Goal: Transaction & Acquisition: Purchase product/service

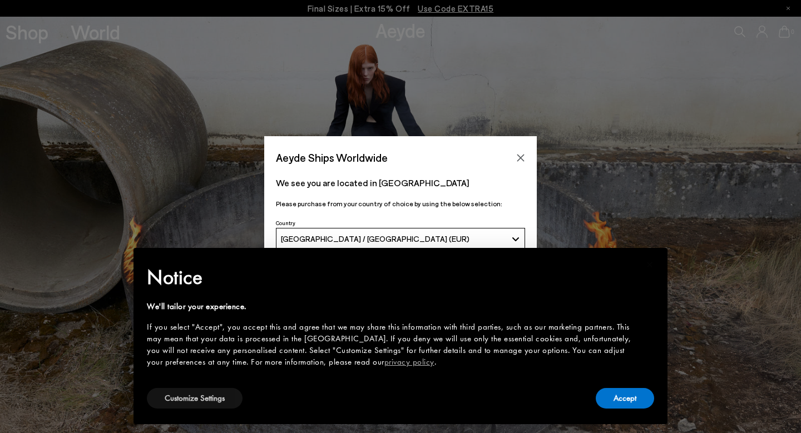
click at [183, 394] on button "Customize Settings" at bounding box center [195, 398] width 96 height 21
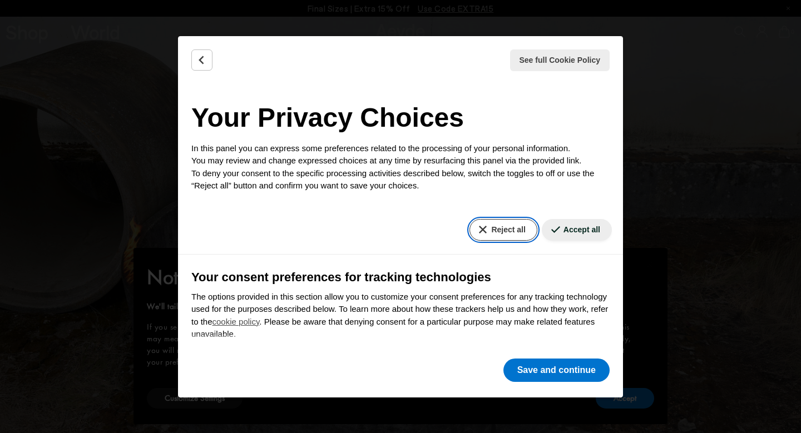
click at [502, 222] on button "Reject all" at bounding box center [502, 230] width 67 height 22
click at [481, 226] on button "Reject all" at bounding box center [502, 230] width 67 height 22
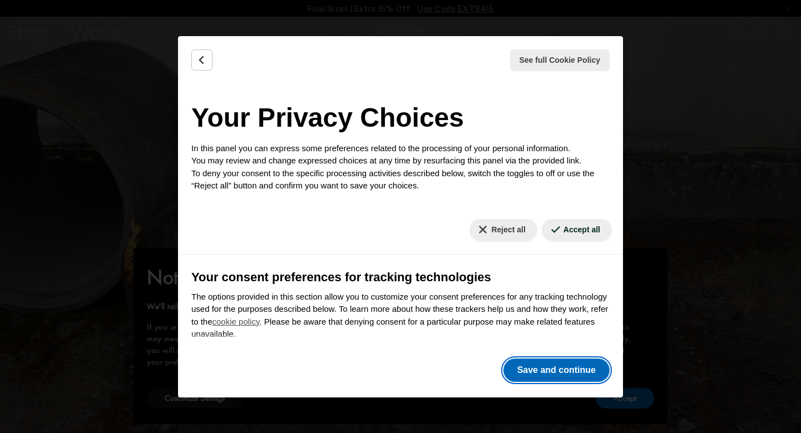
click at [544, 375] on button "Save and continue" at bounding box center [556, 370] width 106 height 23
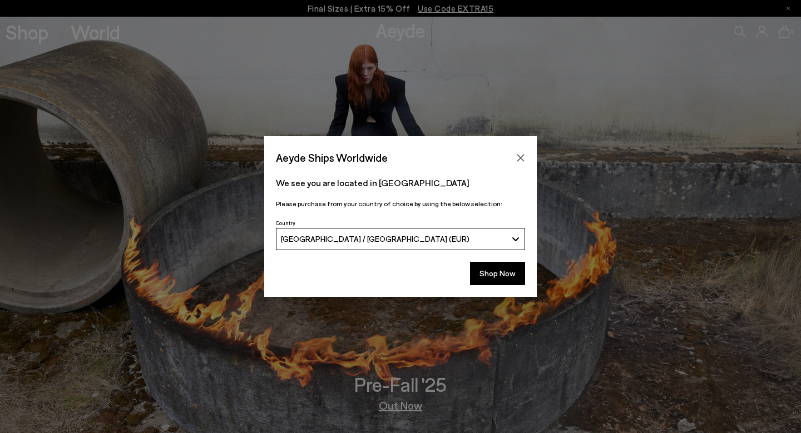
click at [499, 245] on button "[GEOGRAPHIC_DATA] / [GEOGRAPHIC_DATA] (EUR)" at bounding box center [400, 239] width 249 height 22
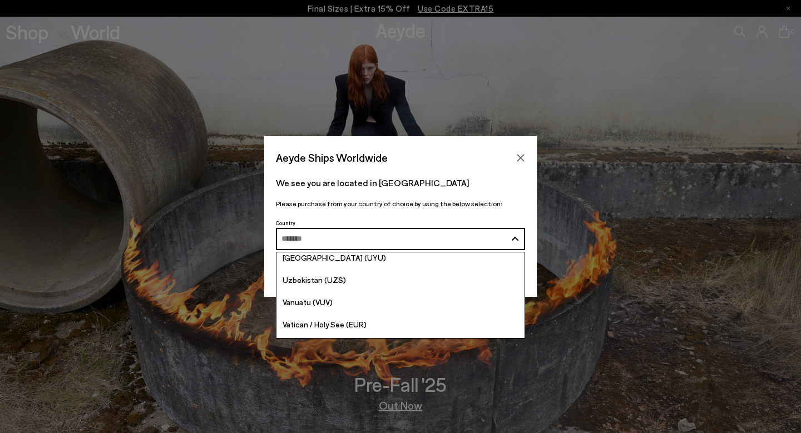
scroll to position [4313, 0]
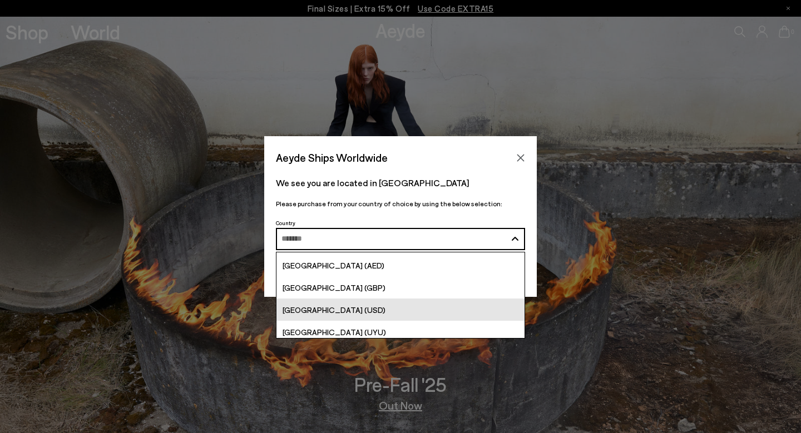
click at [401, 311] on link "[GEOGRAPHIC_DATA] (USD)" at bounding box center [400, 310] width 248 height 22
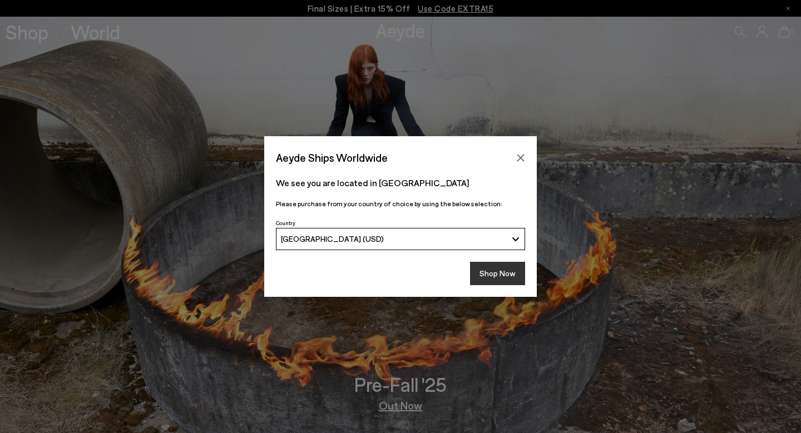
click at [490, 276] on button "Shop Now" at bounding box center [497, 273] width 55 height 23
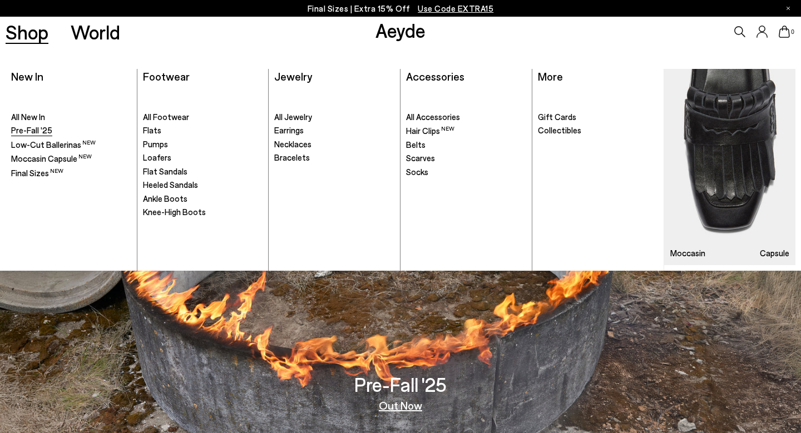
click at [36, 128] on span "Pre-Fall '25" at bounding box center [31, 130] width 41 height 10
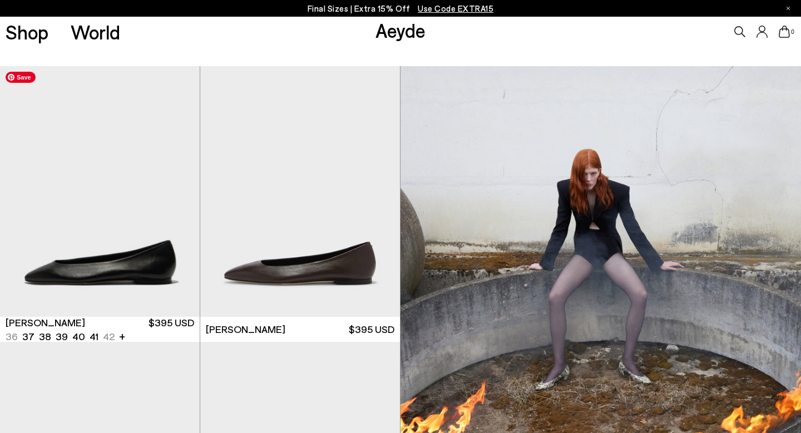
scroll to position [360, 0]
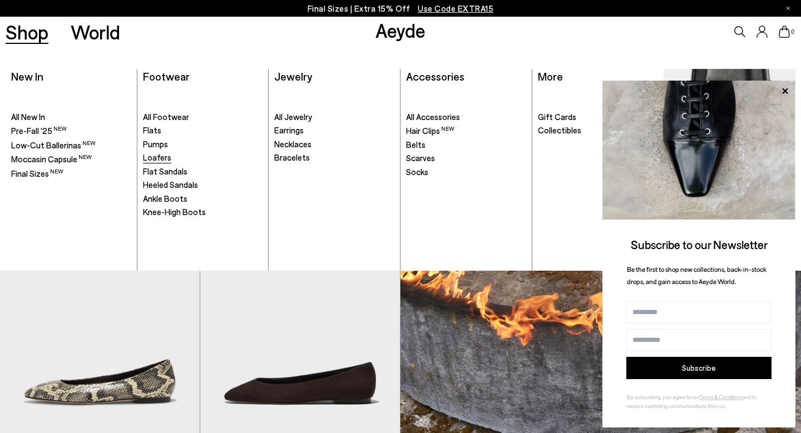
click at [164, 159] on span "Loafers" at bounding box center [157, 157] width 28 height 10
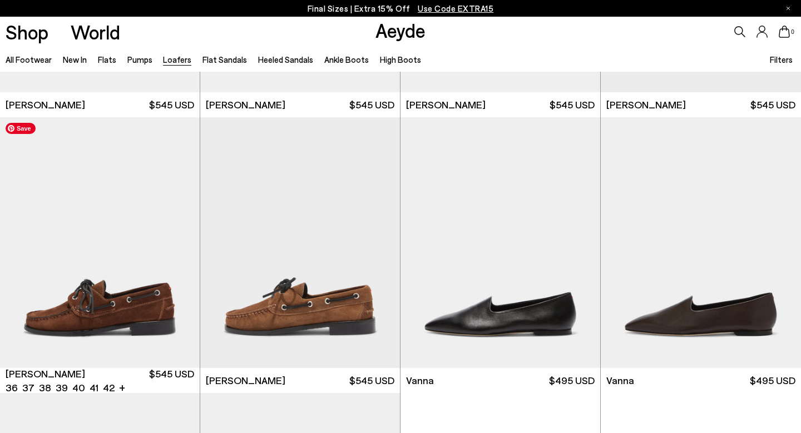
scroll to position [1074, 0]
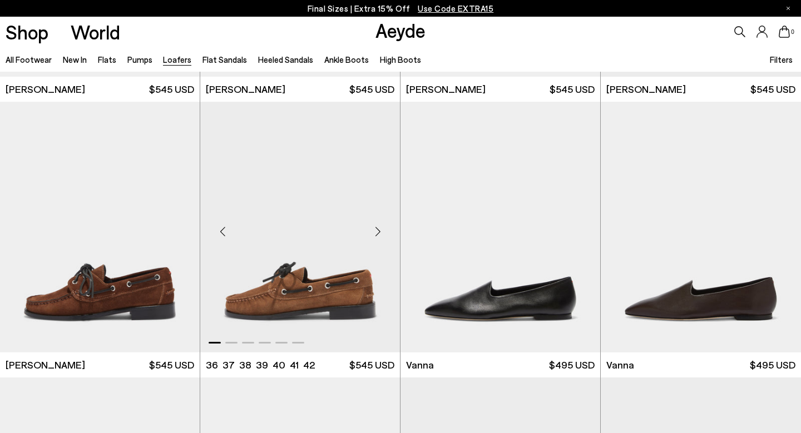
click at [369, 231] on div "Next slide" at bounding box center [377, 231] width 33 height 33
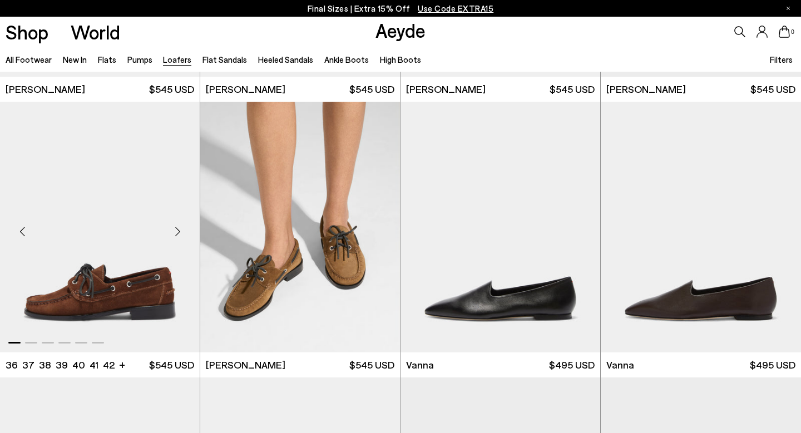
click at [178, 232] on div "Next slide" at bounding box center [177, 231] width 33 height 33
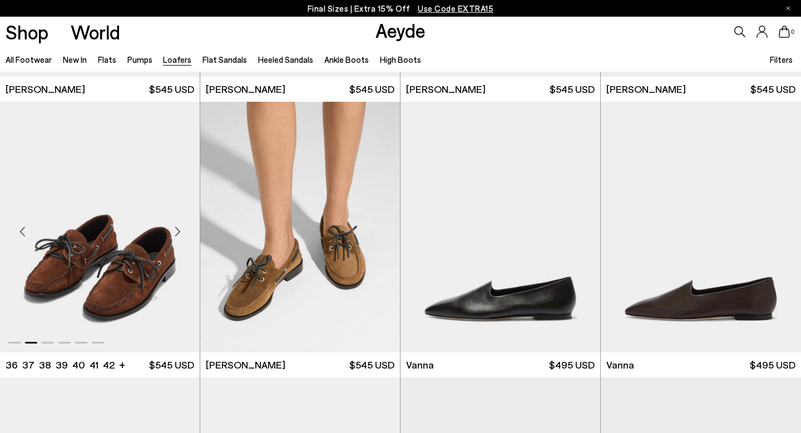
click at [178, 232] on div "Next slide" at bounding box center [177, 231] width 33 height 33
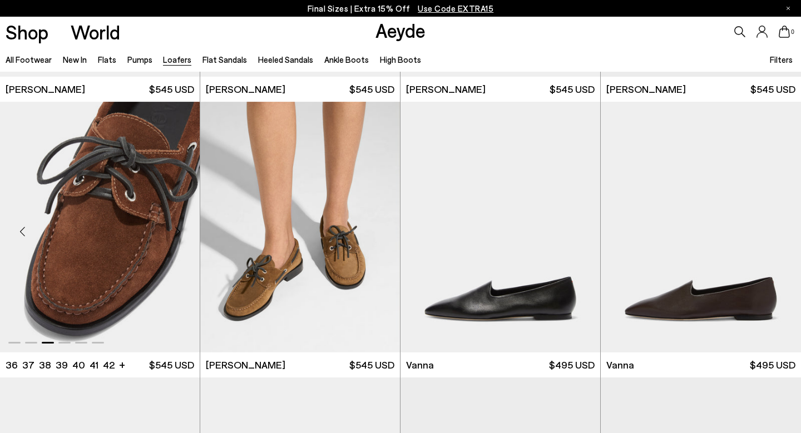
click at [178, 232] on div "Next slide" at bounding box center [177, 231] width 33 height 33
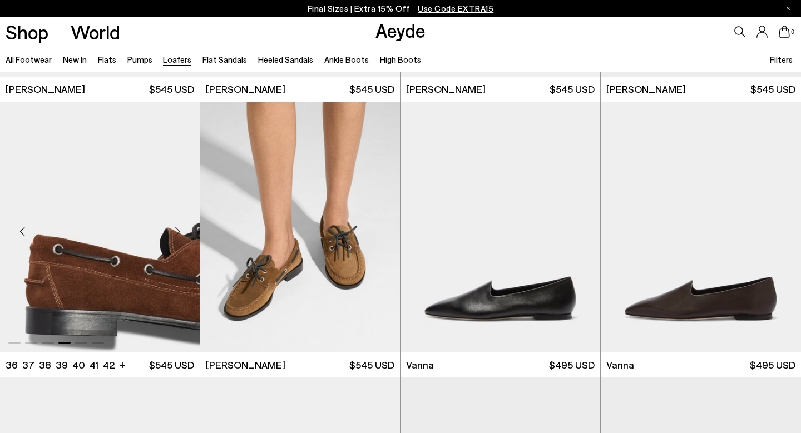
click at [178, 232] on div "Next slide" at bounding box center [177, 231] width 33 height 33
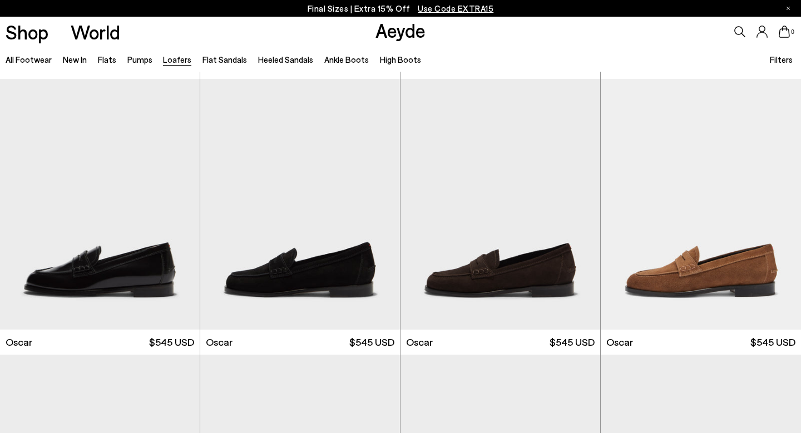
scroll to position [1404, 0]
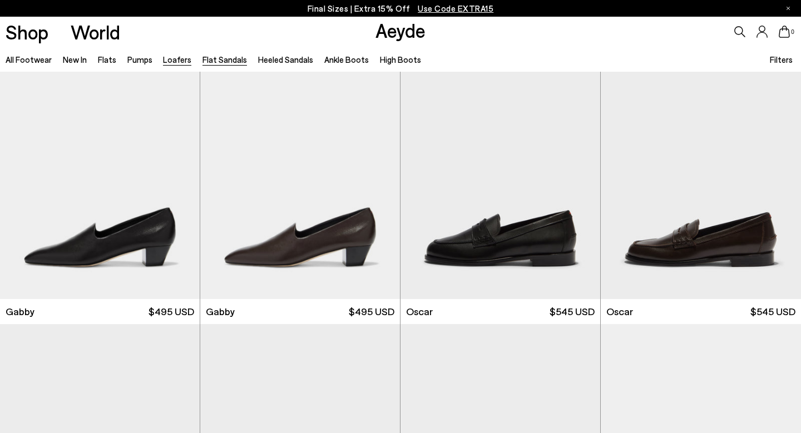
click at [213, 57] on link "Flat Sandals" at bounding box center [224, 59] width 44 height 10
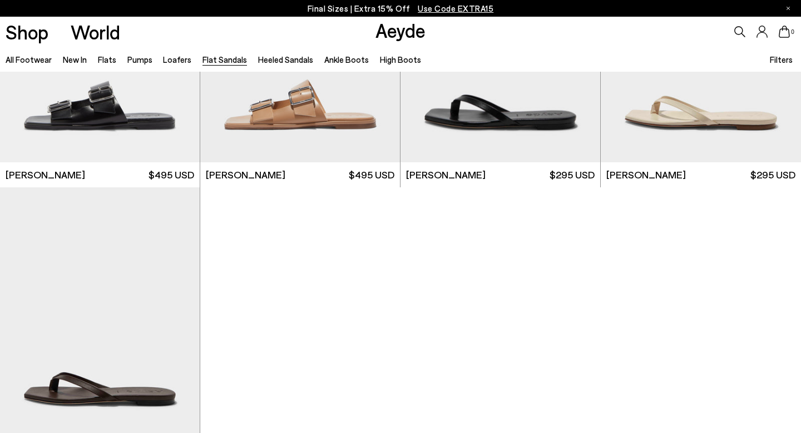
scroll to position [1542, 0]
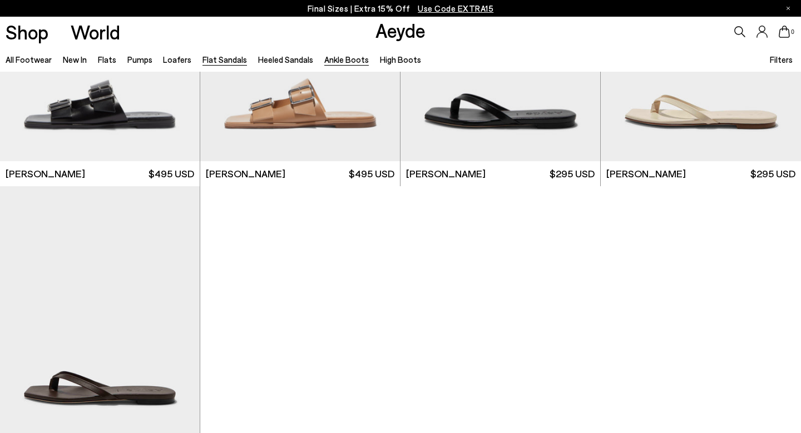
click at [328, 58] on link "Ankle Boots" at bounding box center [346, 59] width 44 height 10
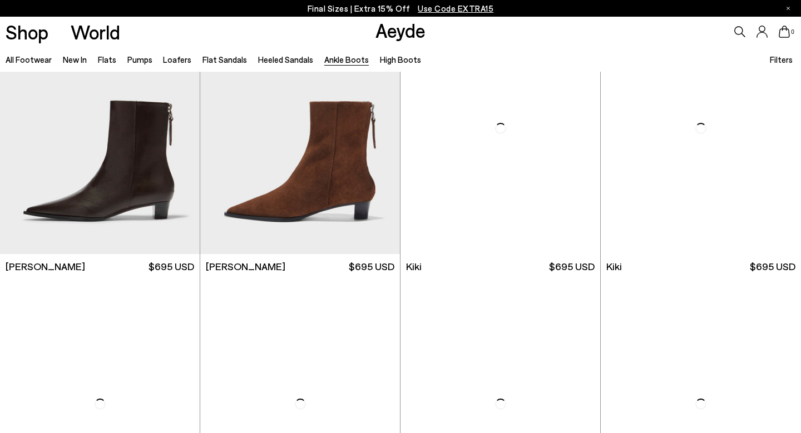
scroll to position [1786, 0]
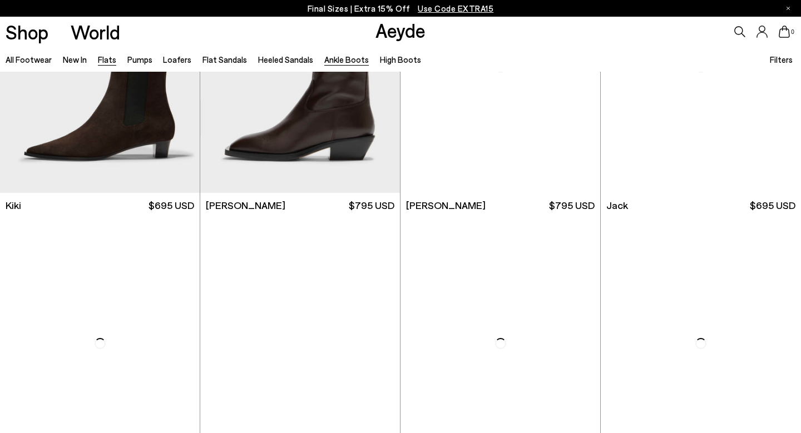
click at [100, 64] on link "Flats" at bounding box center [107, 59] width 18 height 10
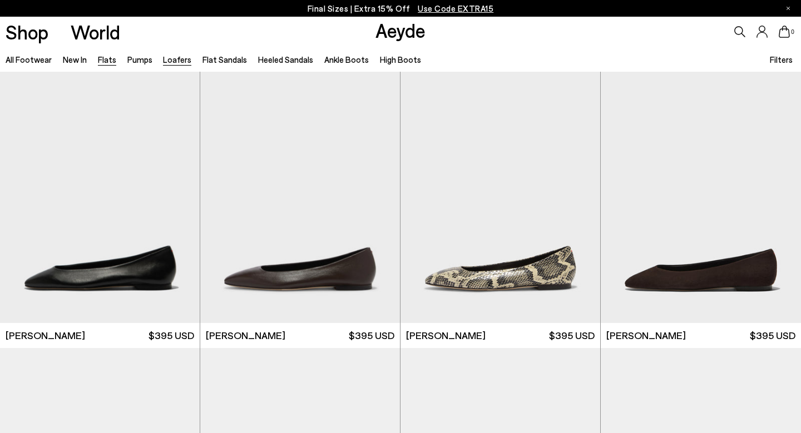
click at [182, 62] on link "Loafers" at bounding box center [177, 59] width 28 height 10
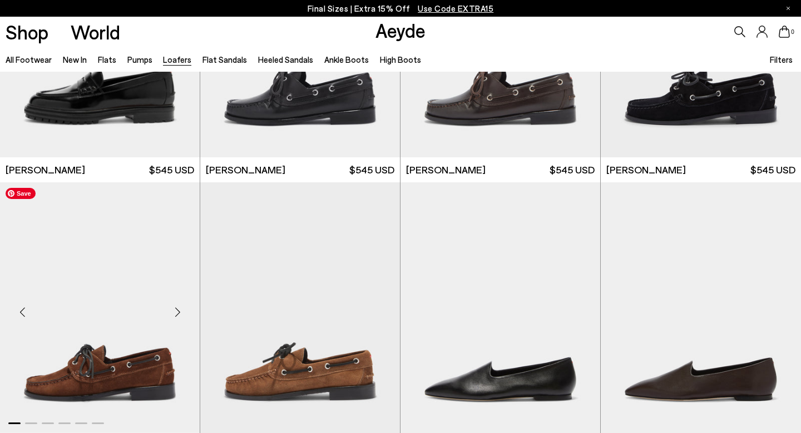
scroll to position [994, 0]
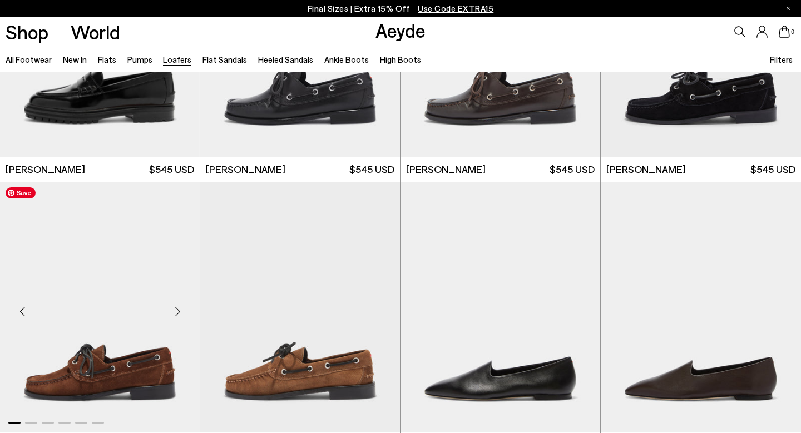
click at [144, 281] on img "1 / 6" at bounding box center [100, 307] width 200 height 251
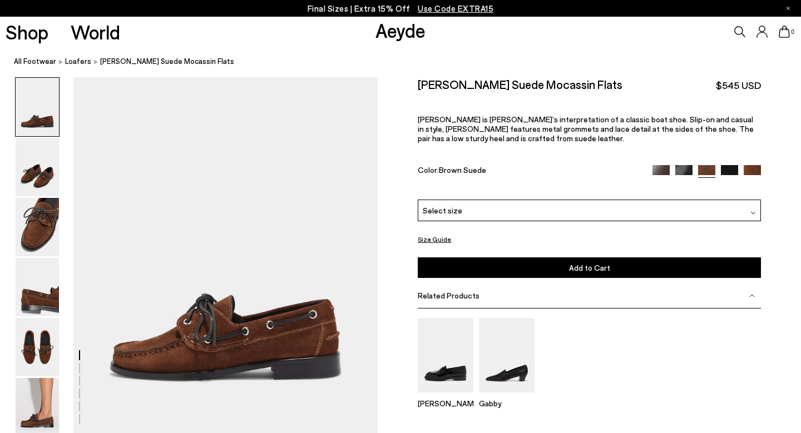
click at [447, 200] on div "Select size" at bounding box center [589, 211] width 343 height 22
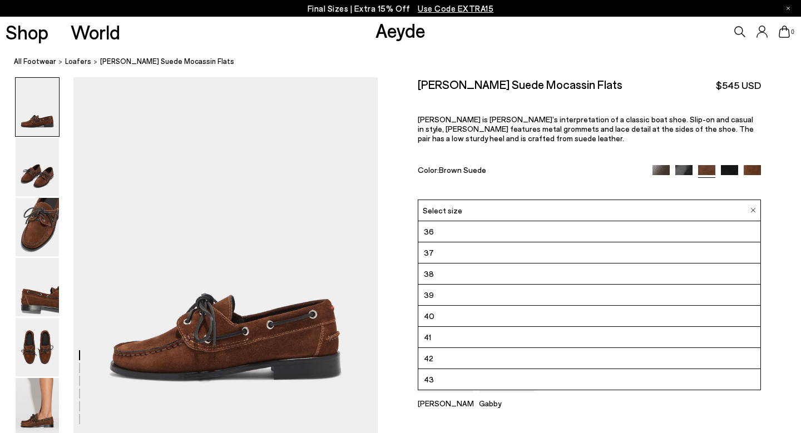
click at [443, 264] on li "38" at bounding box center [589, 274] width 342 height 21
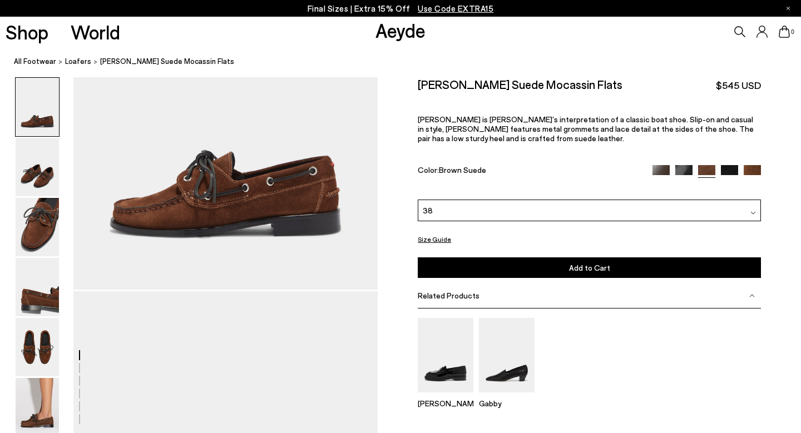
scroll to position [366, 0]
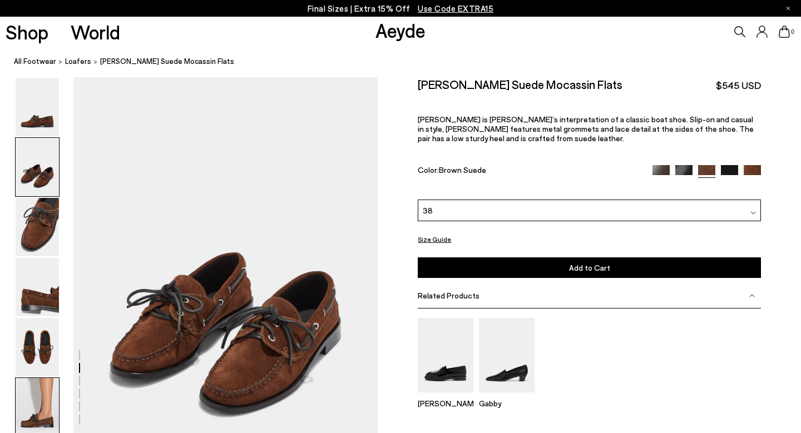
click at [52, 405] on img at bounding box center [37, 407] width 43 height 58
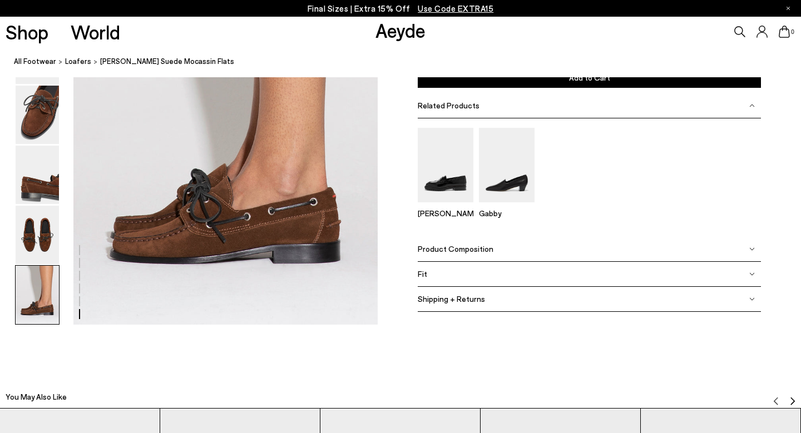
scroll to position [2146, 0]
